Goal: Navigation & Orientation: Find specific page/section

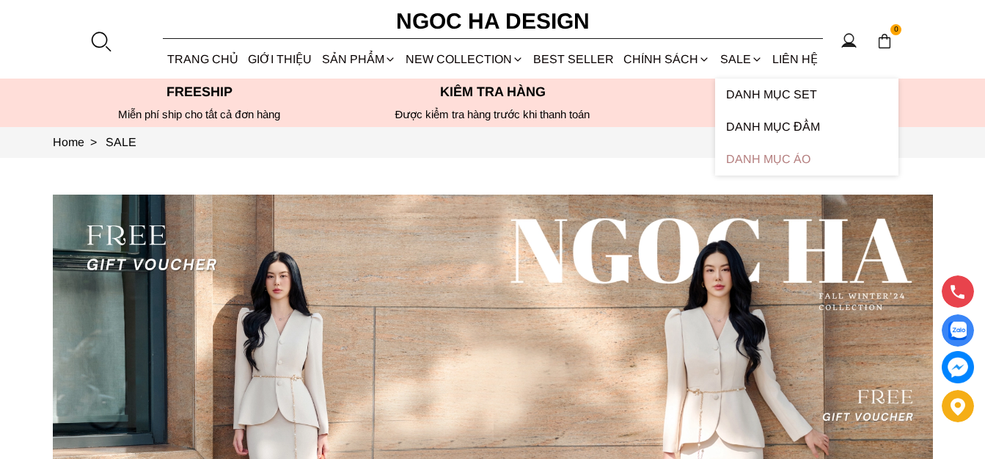
scroll to position [220, 0]
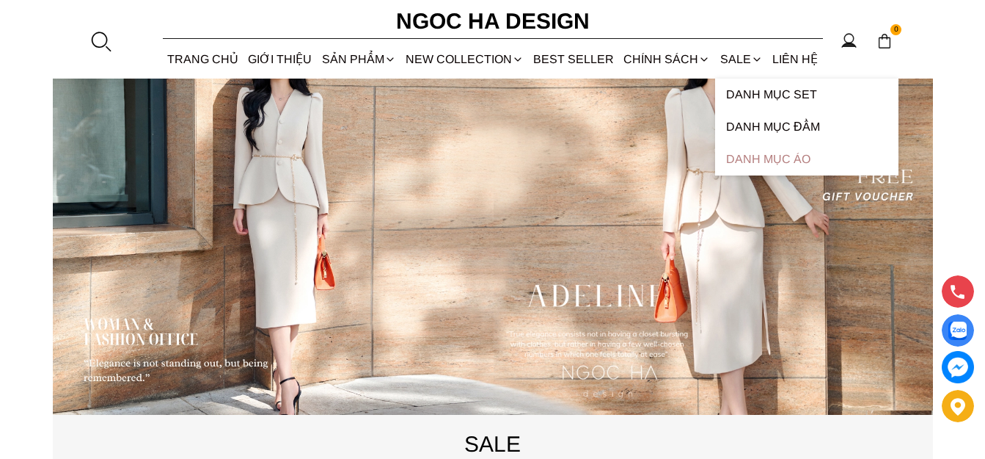
click at [753, 166] on link "Danh Mục Áo" at bounding box center [806, 159] width 183 height 32
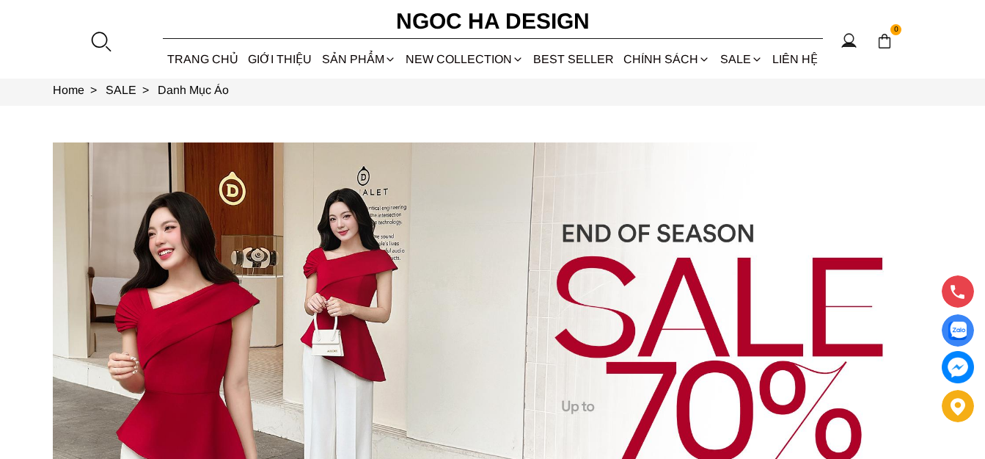
scroll to position [30, 0]
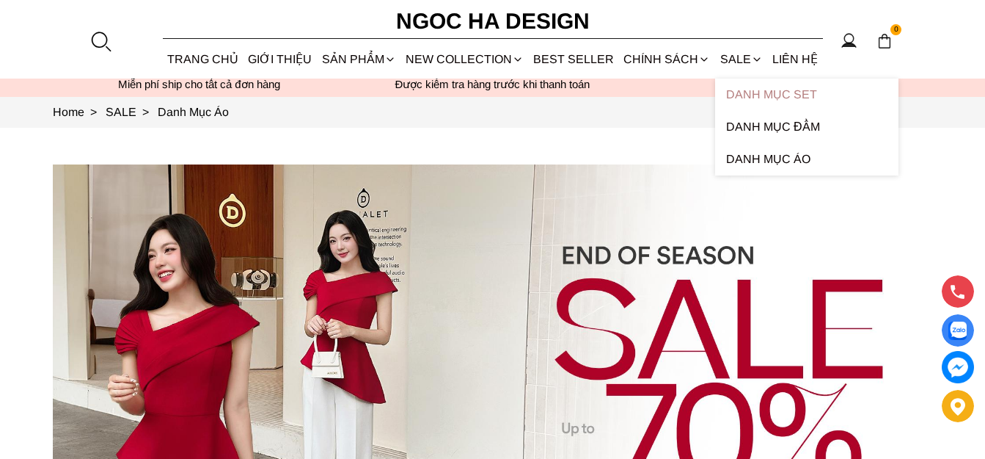
click at [792, 94] on link "Danh Mục Set" at bounding box center [806, 95] width 183 height 32
